Goal: Information Seeking & Learning: Learn about a topic

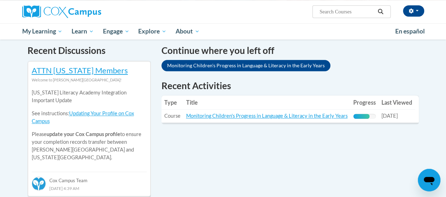
scroll to position [230, 0]
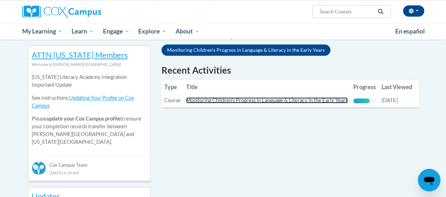
click at [276, 100] on link "Monitoring Children's Progress in Language & Literacy in the Early Years" at bounding box center [266, 100] width 161 height 6
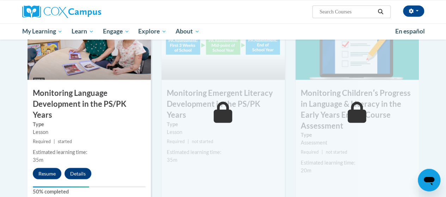
drag, startPoint x: 447, startPoint y: 37, endPoint x: 251, endPoint y: 133, distance: 217.5
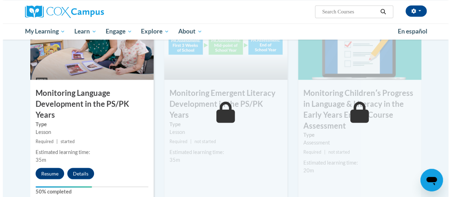
scroll to position [590, 0]
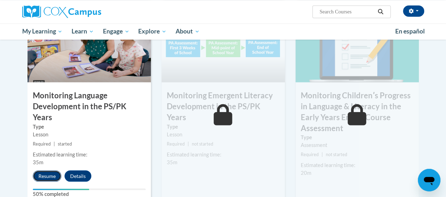
click at [45, 170] on button "Resume" at bounding box center [47, 175] width 29 height 11
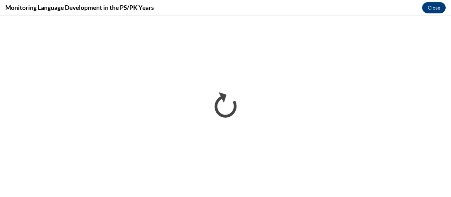
scroll to position [0, 0]
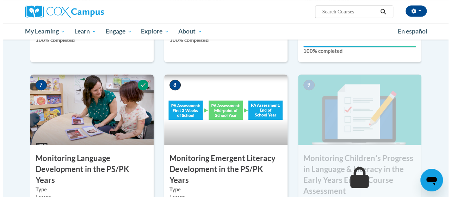
scroll to position [580, 0]
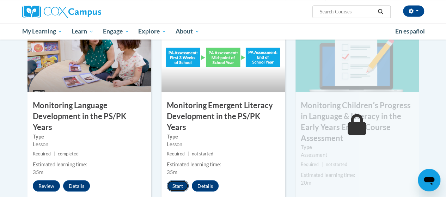
click at [175, 180] on button "Start" at bounding box center [178, 185] width 22 height 11
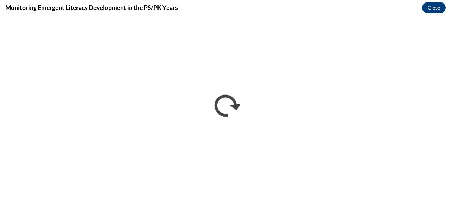
scroll to position [0, 0]
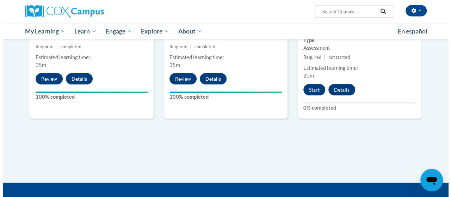
scroll to position [618, 0]
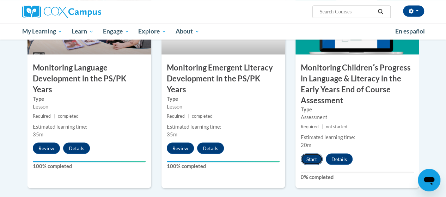
click at [311, 154] on button "Start" at bounding box center [311, 158] width 22 height 11
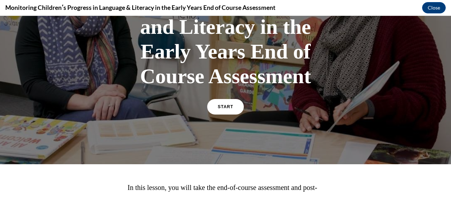
scroll to position [102, 0]
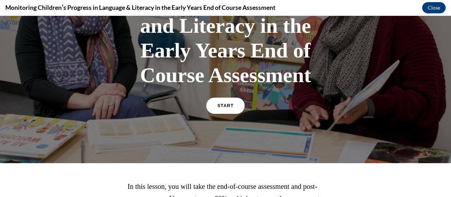
click at [221, 105] on span "START" at bounding box center [225, 105] width 16 height 5
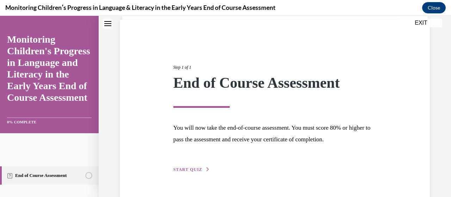
scroll to position [68, 0]
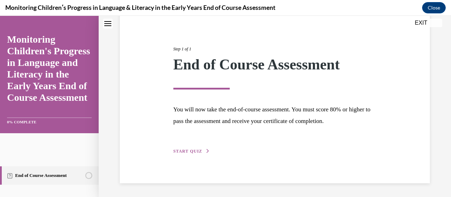
click at [195, 153] on span "START QUIZ" at bounding box center [187, 151] width 29 height 5
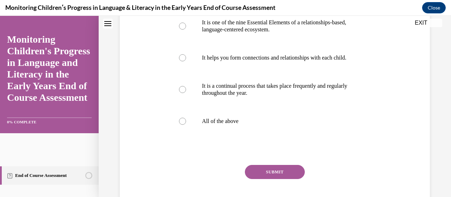
scroll to position [208, 0]
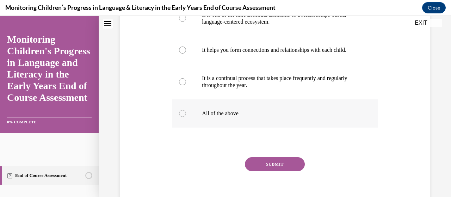
click at [186, 122] on label "All of the above" at bounding box center [274, 113] width 205 height 28
click at [186, 117] on input "All of the above" at bounding box center [182, 113] width 7 height 7
radio input "true"
click at [283, 171] on button "SUBMIT" at bounding box center [275, 164] width 60 height 14
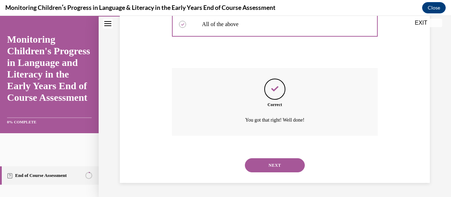
scroll to position [304, 0]
click at [287, 165] on button "NEXT" at bounding box center [275, 165] width 60 height 14
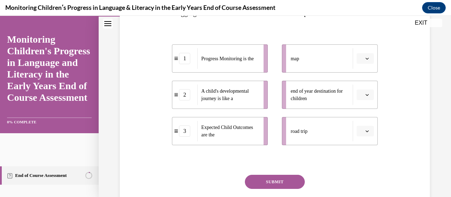
scroll to position [155, 0]
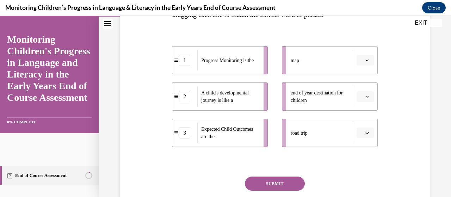
click at [365, 60] on icon "button" at bounding box center [367, 60] width 4 height 4
click at [362, 88] on div "1" at bounding box center [359, 90] width 17 height 14
click at [365, 134] on span "button" at bounding box center [367, 132] width 5 height 5
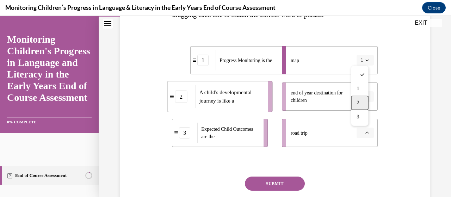
click at [360, 103] on div "2" at bounding box center [359, 103] width 17 height 14
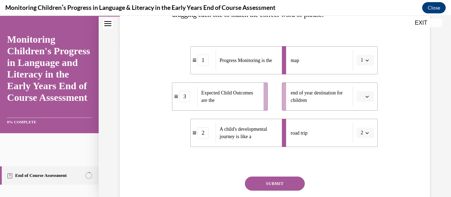
click at [365, 97] on icon "button" at bounding box center [367, 97] width 4 height 4
click at [363, 153] on div "3" at bounding box center [359, 154] width 17 height 14
click at [278, 186] on button "SUBMIT" at bounding box center [275, 183] width 60 height 14
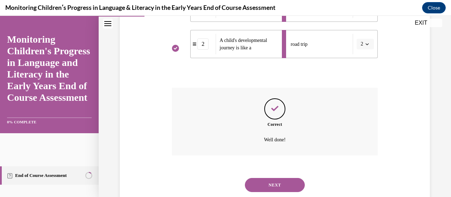
scroll to position [263, 0]
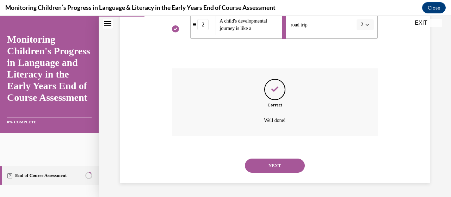
click at [279, 162] on button "NEXT" at bounding box center [275, 165] width 60 height 14
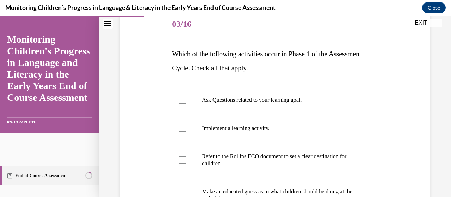
scroll to position [87, 0]
click at [188, 129] on label "Implement a learning activity." at bounding box center [274, 128] width 205 height 28
click at [186, 129] on input "Implement a learning activity." at bounding box center [182, 128] width 7 height 7
checkbox input "true"
click at [186, 101] on label "Ask Questions related to your learning goal." at bounding box center [274, 100] width 205 height 28
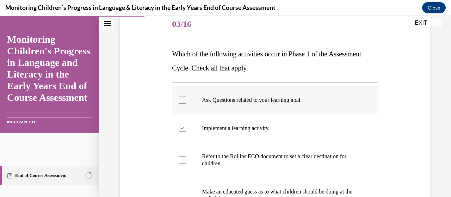
click at [186, 101] on input "Ask Questions related to your learning goal." at bounding box center [182, 100] width 7 height 7
checkbox input "true"
click at [182, 163] on label "Refer to the Rollins ECO document to set a clear destination for children" at bounding box center [274, 159] width 205 height 35
click at [182, 163] on input "Refer to the Rollins ECO document to set a clear destination for children" at bounding box center [182, 159] width 7 height 7
checkbox input "true"
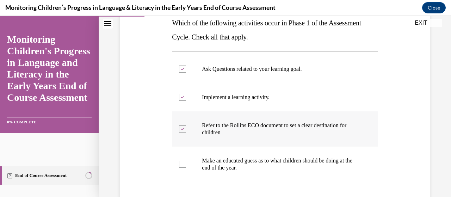
scroll to position [126, 0]
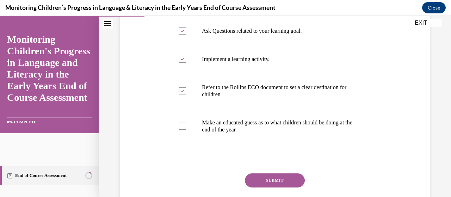
click at [293, 180] on button "SUBMIT" at bounding box center [275, 180] width 60 height 14
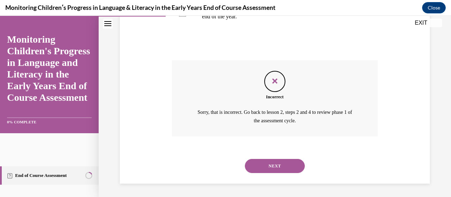
scroll to position [262, 0]
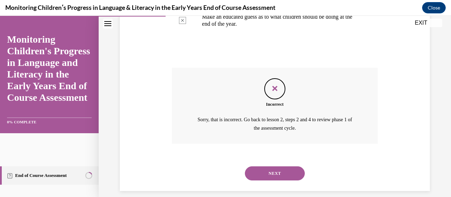
click at [253, 170] on button "NEXT" at bounding box center [275, 173] width 60 height 14
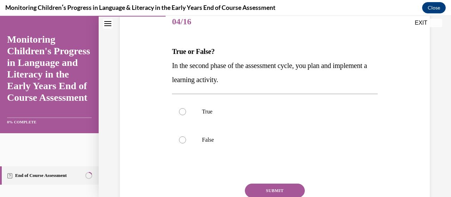
scroll to position [91, 0]
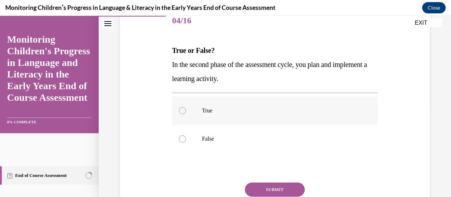
click at [185, 109] on label "True" at bounding box center [274, 111] width 205 height 28
click at [185, 109] on input "True" at bounding box center [182, 110] width 7 height 7
radio input "true"
click at [279, 187] on button "SUBMIT" at bounding box center [275, 189] width 60 height 14
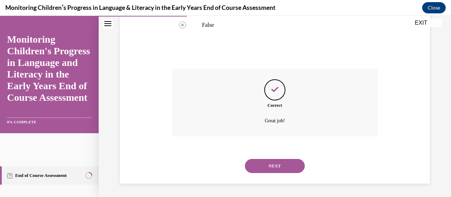
scroll to position [205, 0]
click at [254, 165] on button "NEXT" at bounding box center [275, 165] width 60 height 14
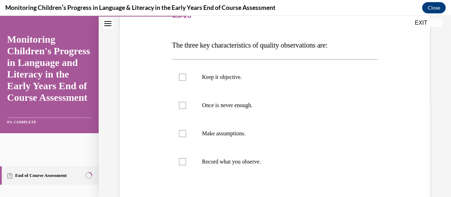
scroll to position [97, 0]
click at [180, 73] on div at bounding box center [182, 76] width 7 height 7
click at [180, 73] on input "Keep it objective." at bounding box center [182, 76] width 7 height 7
checkbox input "true"
click at [182, 107] on div at bounding box center [182, 104] width 7 height 7
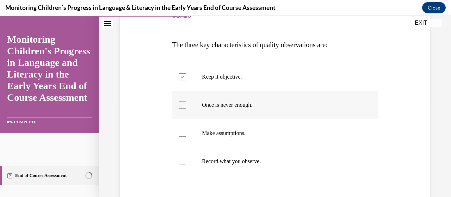
click at [182, 107] on input "Once is never enough." at bounding box center [182, 104] width 7 height 7
checkbox input "true"
click at [183, 161] on div at bounding box center [182, 161] width 7 height 7
click at [183, 161] on input "Record what you observe." at bounding box center [182, 161] width 7 height 7
checkbox input "true"
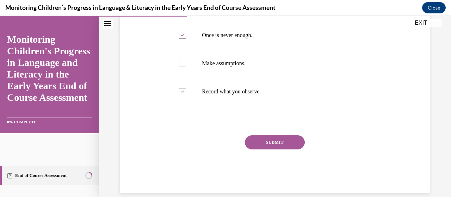
click at [266, 143] on button "SUBMIT" at bounding box center [275, 142] width 60 height 14
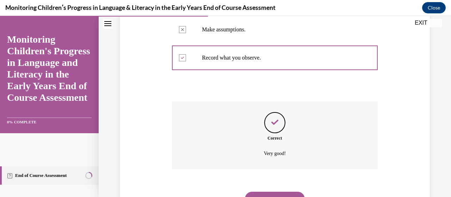
scroll to position [233, 0]
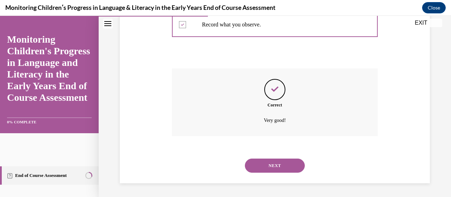
click at [272, 166] on button "NEXT" at bounding box center [275, 165] width 60 height 14
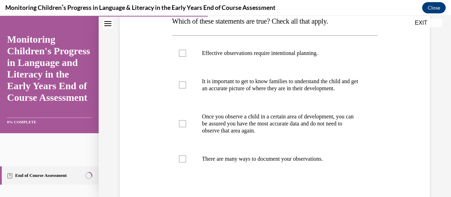
scroll to position [112, 0]
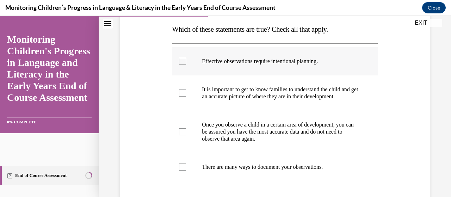
click at [178, 59] on label "Effective observations require intentional planning." at bounding box center [274, 61] width 205 height 28
click at [179, 59] on input "Effective observations require intentional planning." at bounding box center [182, 61] width 7 height 7
checkbox input "true"
click at [186, 98] on label "It is important to get to know families to understand the child and get an accu…" at bounding box center [274, 92] width 205 height 35
click at [186, 97] on input "It is important to get to know families to understand the child and get an accu…" at bounding box center [182, 92] width 7 height 7
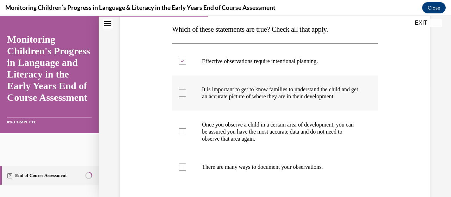
checkbox input "true"
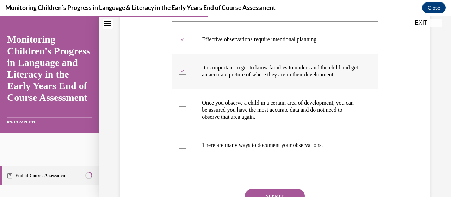
scroll to position [152, 0]
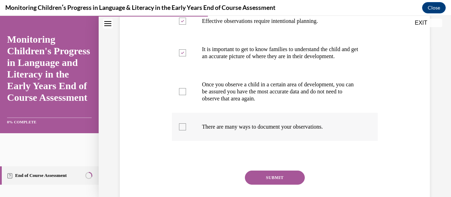
click at [176, 138] on label "There are many ways to document your observations." at bounding box center [274, 127] width 205 height 28
click at [179, 130] on input "There are many ways to document your observations." at bounding box center [182, 126] width 7 height 7
checkbox input "true"
click at [284, 181] on button "SUBMIT" at bounding box center [275, 177] width 60 height 14
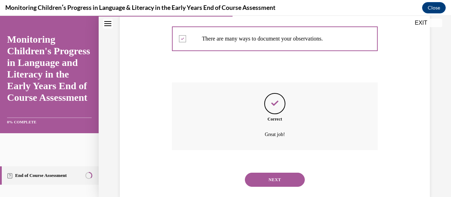
scroll to position [261, 0]
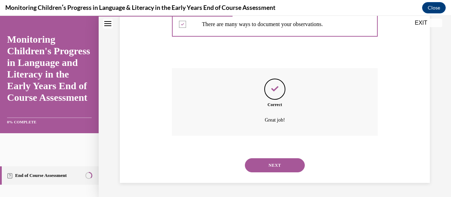
click at [268, 160] on button "NEXT" at bounding box center [275, 165] width 60 height 14
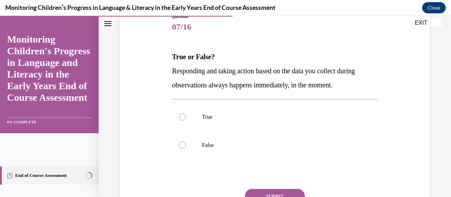
scroll to position [89, 0]
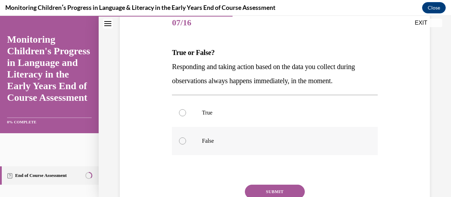
click at [182, 141] on div at bounding box center [182, 140] width 7 height 7
click at [182, 141] on input "False" at bounding box center [182, 140] width 7 height 7
radio input "true"
click at [277, 188] on button "SUBMIT" at bounding box center [275, 192] width 60 height 14
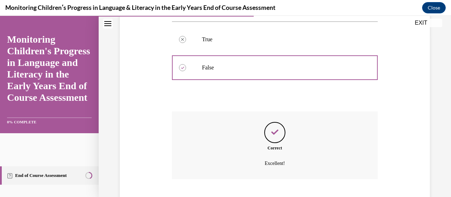
scroll to position [205, 0]
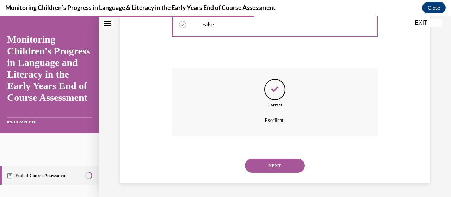
click at [265, 164] on button "NEXT" at bounding box center [275, 165] width 60 height 14
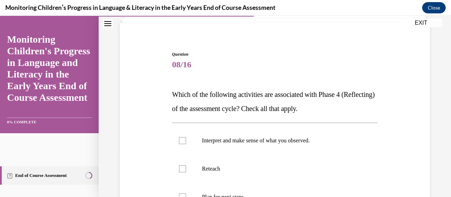
scroll to position [48, 0]
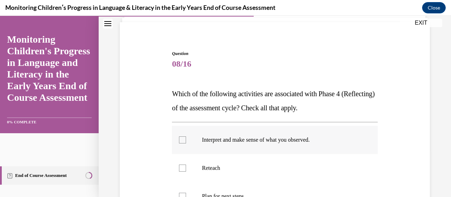
click at [182, 139] on div at bounding box center [182, 139] width 7 height 7
click at [182, 139] on input "Interpret and make sense of what you observed." at bounding box center [182, 139] width 7 height 7
checkbox input "true"
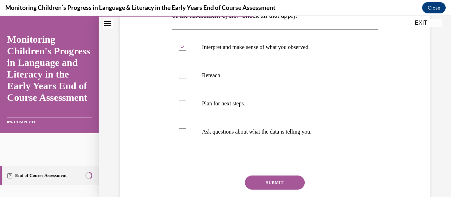
scroll to position [144, 0]
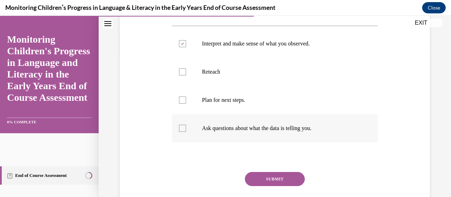
click at [180, 128] on div at bounding box center [182, 128] width 7 height 7
click at [180, 128] on input "Ask questions about what the data is telling you." at bounding box center [182, 128] width 7 height 7
checkbox input "true"
click at [182, 99] on div at bounding box center [182, 100] width 7 height 7
click at [182, 99] on input "Plan for next steps." at bounding box center [182, 100] width 7 height 7
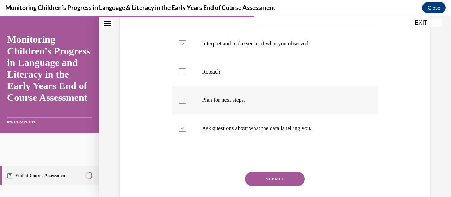
checkbox input "true"
click at [261, 180] on button "SUBMIT" at bounding box center [275, 179] width 60 height 14
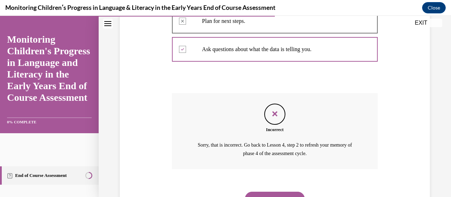
scroll to position [226, 0]
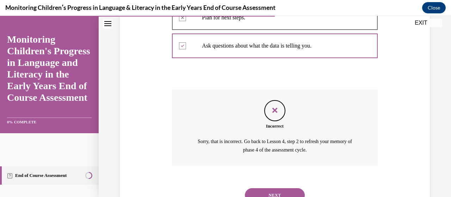
click at [263, 191] on button "NEXT" at bounding box center [275, 195] width 60 height 14
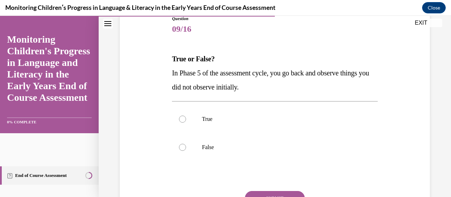
scroll to position [87, 0]
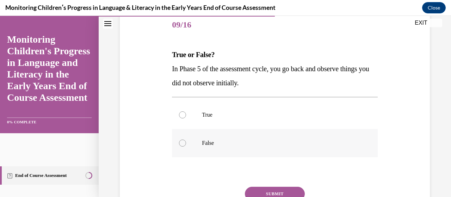
click at [178, 146] on label "False" at bounding box center [274, 143] width 205 height 28
click at [179, 146] on input "False" at bounding box center [182, 142] width 7 height 7
radio input "true"
click at [248, 191] on button "SUBMIT" at bounding box center [275, 194] width 60 height 14
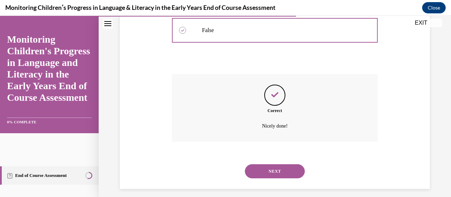
scroll to position [205, 0]
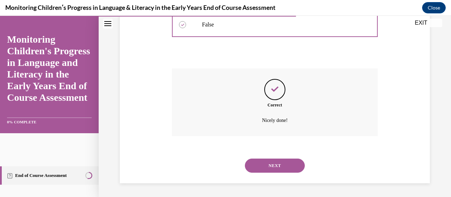
click at [282, 169] on button "NEXT" at bounding box center [275, 165] width 60 height 14
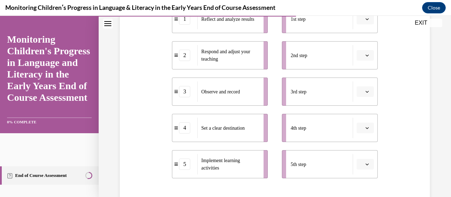
scroll to position [178, 0]
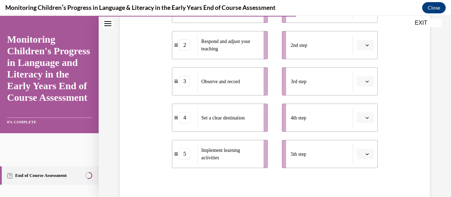
click at [240, 155] on span "Implement learning activities" at bounding box center [230, 154] width 58 height 15
click at [359, 45] on button "button" at bounding box center [364, 45] width 17 height 11
click at [359, 131] on span "5" at bounding box center [357, 131] width 2 height 6
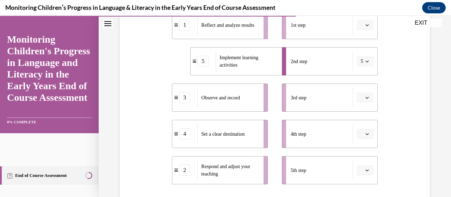
scroll to position [162, 0]
click at [252, 138] on div "Set a clear destination" at bounding box center [228, 133] width 62 height 20
click at [364, 27] on button "button" at bounding box center [364, 24] width 17 height 11
click at [358, 93] on div "4" at bounding box center [359, 96] width 17 height 14
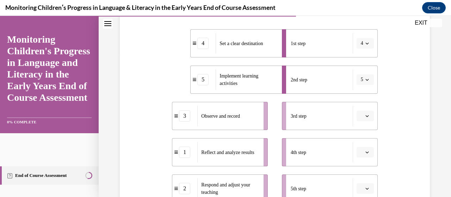
scroll to position [143, 0]
click at [365, 115] on icon "button" at bounding box center [367, 117] width 4 height 4
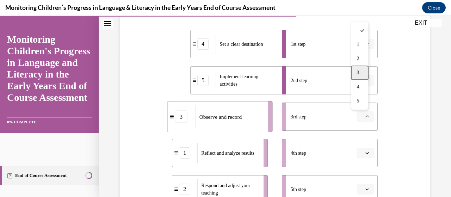
click at [356, 75] on div "3" at bounding box center [359, 73] width 17 height 14
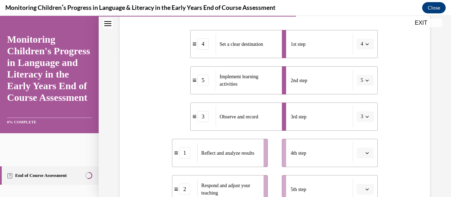
click at [362, 119] on button "3" at bounding box center [364, 116] width 17 height 11
click at [355, 45] on span "1" at bounding box center [356, 45] width 2 height 6
click at [365, 154] on icon "button" at bounding box center [367, 153] width 4 height 4
click at [359, 112] on div "3" at bounding box center [359, 109] width 17 height 14
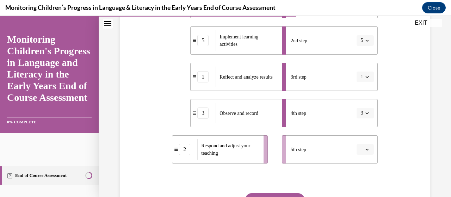
scroll to position [195, 0]
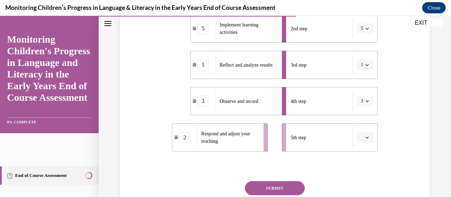
click at [361, 140] on button "button" at bounding box center [364, 137] width 17 height 11
click at [359, 76] on div "2" at bounding box center [359, 79] width 17 height 14
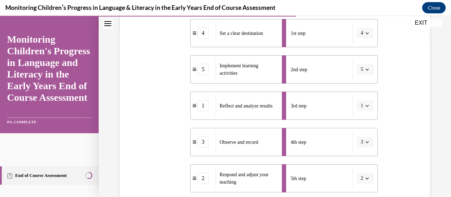
scroll to position [158, 0]
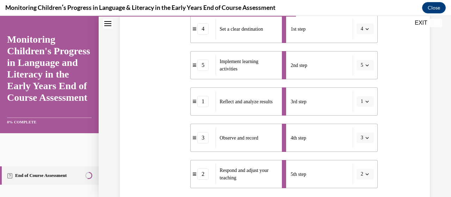
click at [359, 103] on button "1" at bounding box center [364, 101] width 17 height 11
click at [359, 169] on div "4" at bounding box center [357, 173] width 17 height 14
click at [365, 102] on icon "button" at bounding box center [367, 102] width 4 height 4
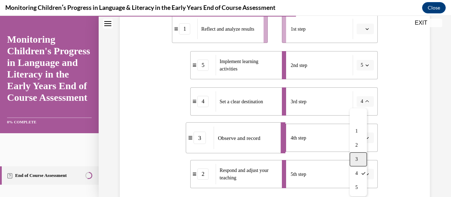
click at [359, 157] on div "3" at bounding box center [357, 159] width 17 height 14
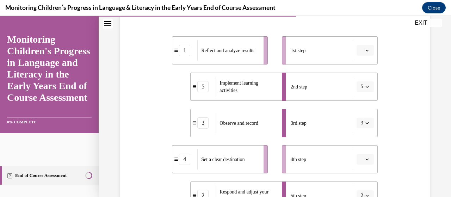
scroll to position [134, 0]
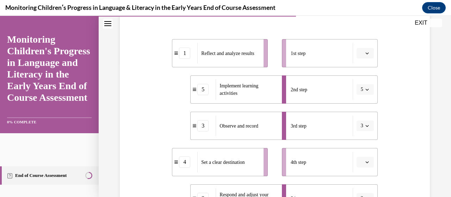
click at [365, 51] on icon "button" at bounding box center [367, 53] width 4 height 4
click at [424, 130] on div "Question 10/16 Put the steps of the assessment cycle in the right order! 1 Refl…" at bounding box center [274, 121] width 313 height 357
click at [365, 58] on li "1st step" at bounding box center [330, 53] width 96 height 28
click at [365, 51] on span "button" at bounding box center [367, 53] width 5 height 5
click at [361, 123] on div "4" at bounding box center [359, 125] width 17 height 14
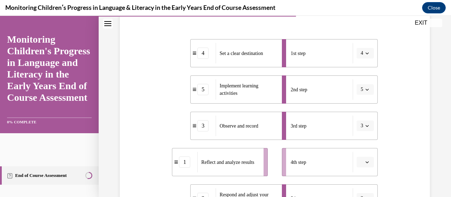
click at [366, 160] on button "button" at bounding box center [364, 162] width 17 height 11
click at [359, 90] on span "1" at bounding box center [357, 90] width 2 height 6
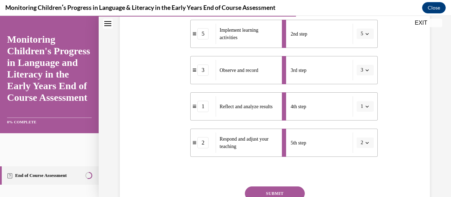
scroll to position [190, 0]
click at [279, 190] on button "SUBMIT" at bounding box center [275, 193] width 60 height 14
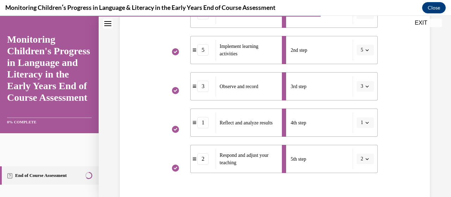
scroll to position [307, 0]
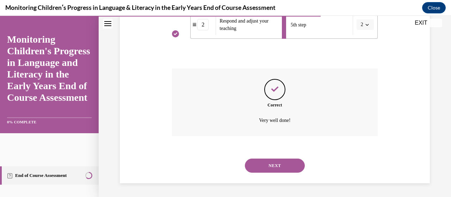
click at [281, 166] on button "NEXT" at bounding box center [275, 165] width 60 height 14
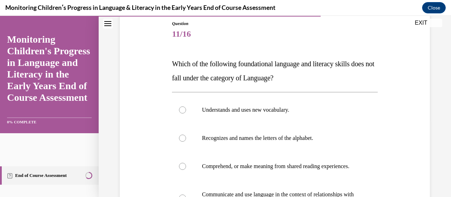
scroll to position [80, 0]
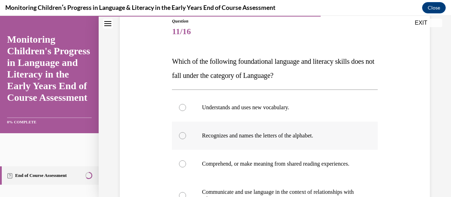
click at [180, 136] on div at bounding box center [182, 135] width 7 height 7
click at [180, 136] on input "Recognizes and names the letters of the alphabet." at bounding box center [182, 135] width 7 height 7
radio input "true"
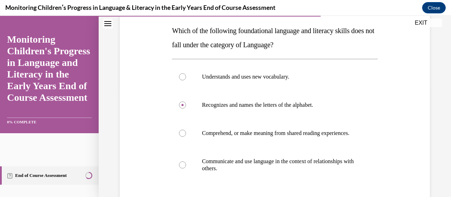
scroll to position [111, 0]
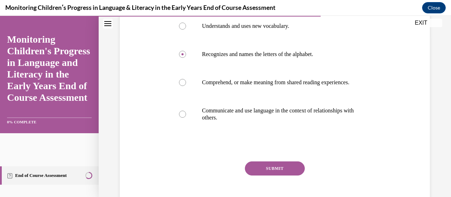
click at [291, 175] on button "SUBMIT" at bounding box center [275, 168] width 60 height 14
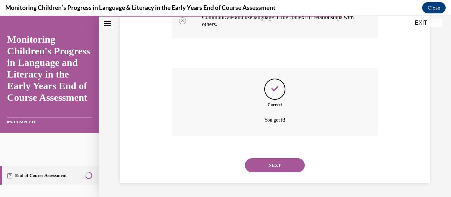
scroll to position [261, 0]
click at [285, 163] on button "NEXT" at bounding box center [275, 165] width 60 height 14
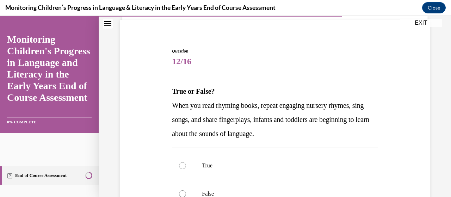
scroll to position [92, 0]
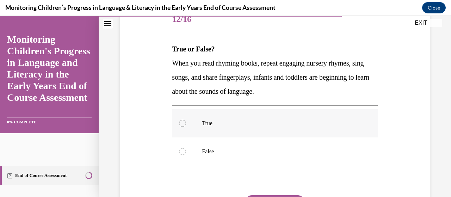
click at [183, 124] on div at bounding box center [182, 123] width 7 height 7
click at [183, 124] on input "True" at bounding box center [182, 123] width 7 height 7
radio input "true"
click at [263, 194] on div "Question 12/16 True or False? When you read rhyming books, repeat engaging nurs…" at bounding box center [274, 129] width 205 height 247
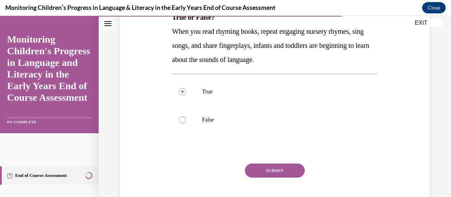
scroll to position [128, 0]
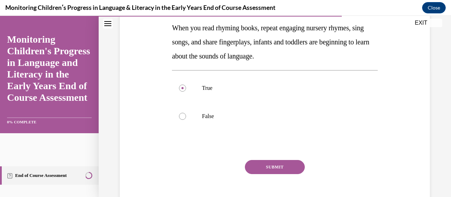
click at [289, 165] on button "SUBMIT" at bounding box center [275, 167] width 60 height 14
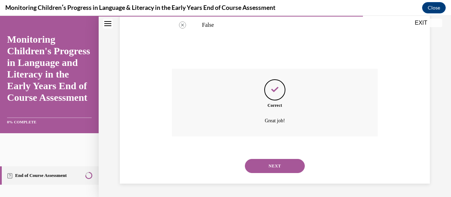
scroll to position [219, 0]
click at [262, 165] on button "NEXT" at bounding box center [275, 165] width 60 height 14
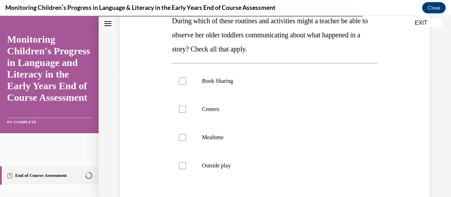
scroll to position [129, 0]
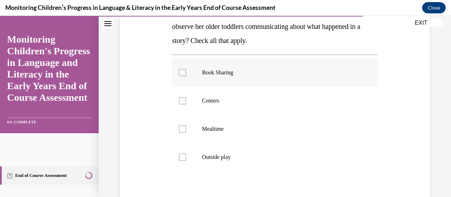
click at [182, 72] on div at bounding box center [182, 72] width 7 height 7
click at [182, 72] on input "Book Sharing" at bounding box center [182, 72] width 7 height 7
checkbox input "true"
click at [181, 99] on div at bounding box center [182, 100] width 7 height 7
click at [181, 99] on input "Centers" at bounding box center [182, 100] width 7 height 7
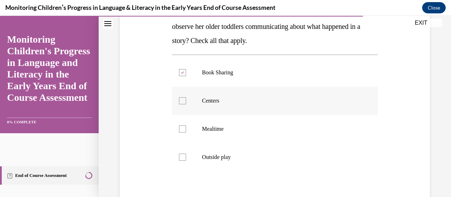
checkbox input "true"
click at [182, 126] on label "Mealtime" at bounding box center [274, 129] width 205 height 28
click at [182, 126] on input "Mealtime" at bounding box center [182, 128] width 7 height 7
checkbox input "true"
click at [182, 154] on div at bounding box center [182, 157] width 7 height 7
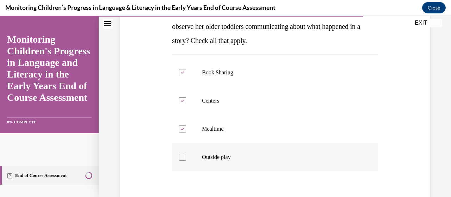
click at [182, 154] on input "Outside play" at bounding box center [182, 157] width 7 height 7
checkbox input "true"
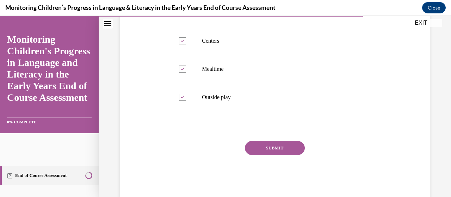
click at [280, 154] on button "SUBMIT" at bounding box center [275, 148] width 60 height 14
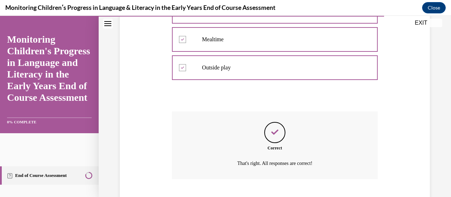
scroll to position [261, 0]
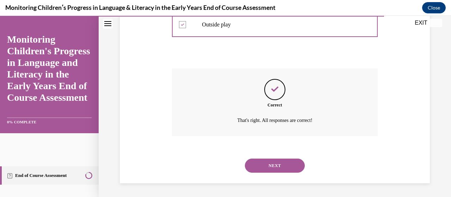
click at [260, 167] on button "NEXT" at bounding box center [275, 165] width 60 height 14
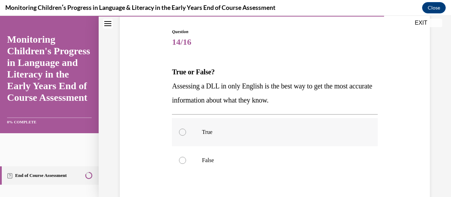
scroll to position [85, 0]
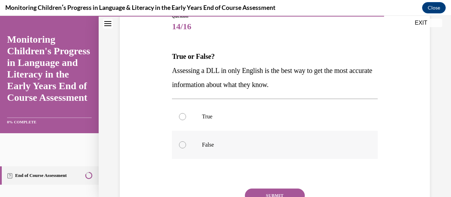
click at [182, 143] on div at bounding box center [182, 144] width 7 height 7
click at [182, 143] on input "False" at bounding box center [182, 144] width 7 height 7
radio input "true"
click at [278, 193] on button "SUBMIT" at bounding box center [275, 195] width 60 height 14
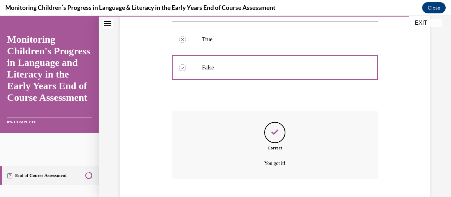
scroll to position [205, 0]
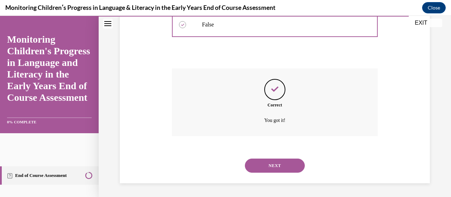
click at [268, 164] on button "NEXT" at bounding box center [275, 165] width 60 height 14
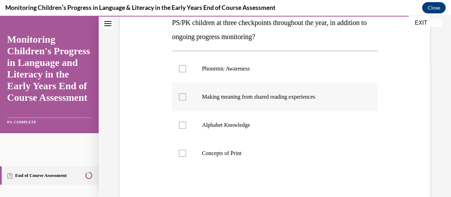
scroll to position [133, 0]
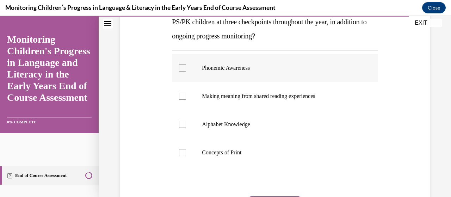
click at [182, 68] on div at bounding box center [182, 67] width 7 height 7
click at [182, 68] on input "Phonemic Awareness" at bounding box center [182, 67] width 7 height 7
checkbox input "true"
click at [182, 122] on div at bounding box center [182, 124] width 7 height 7
click at [182, 122] on input "Alphabet Knowledge" at bounding box center [182, 124] width 7 height 7
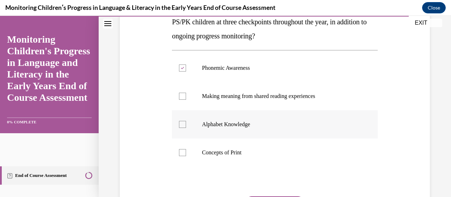
checkbox input "true"
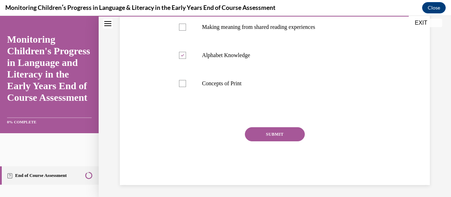
click at [285, 135] on button "SUBMIT" at bounding box center [275, 134] width 60 height 14
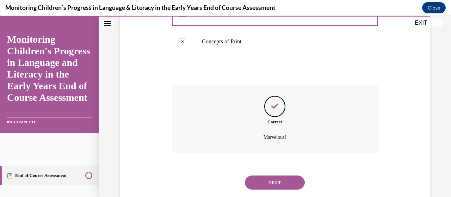
scroll to position [245, 0]
click at [285, 180] on button "NEXT" at bounding box center [275, 182] width 60 height 14
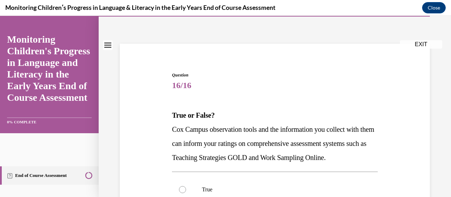
scroll to position [44, 0]
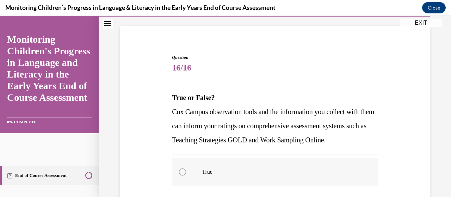
click at [183, 175] on div at bounding box center [182, 171] width 7 height 7
click at [183, 175] on input "True" at bounding box center [182, 171] width 7 height 7
radio input "true"
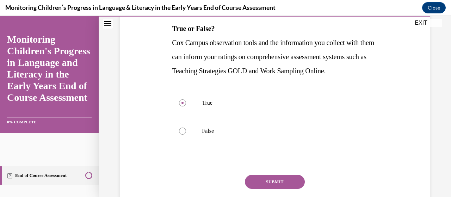
click at [281, 189] on button "SUBMIT" at bounding box center [275, 182] width 60 height 14
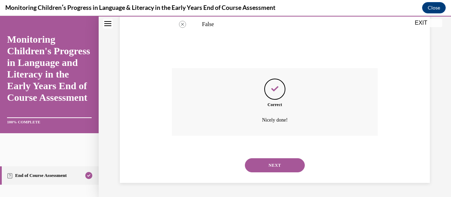
scroll to position [233, 0]
click at [287, 167] on button "NEXT" at bounding box center [275, 165] width 60 height 14
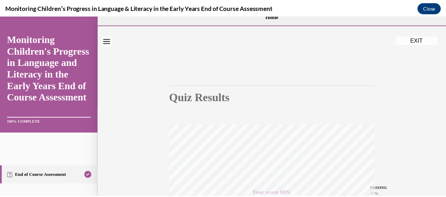
scroll to position [0, 0]
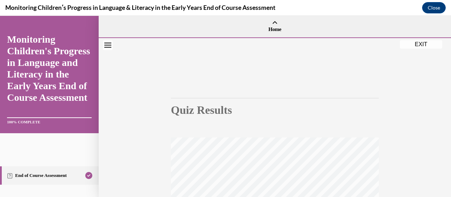
click at [428, 44] on button "EXIT" at bounding box center [421, 44] width 42 height 8
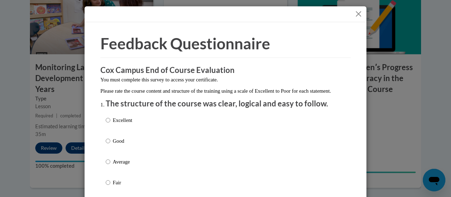
click at [357, 13] on button "Close" at bounding box center [358, 14] width 9 height 9
